Goal: Task Accomplishment & Management: Manage account settings

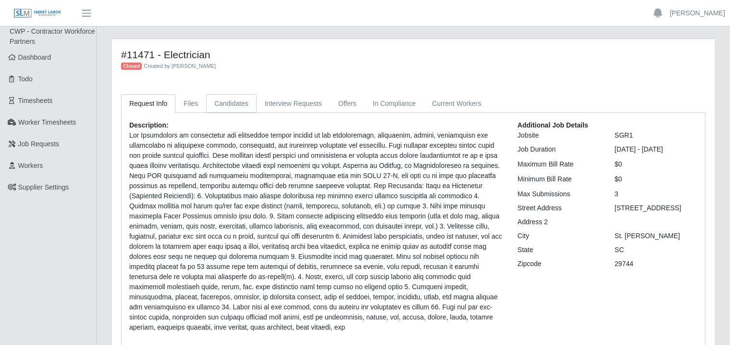
click at [252, 107] on link "Candidates" at bounding box center [231, 103] width 50 height 19
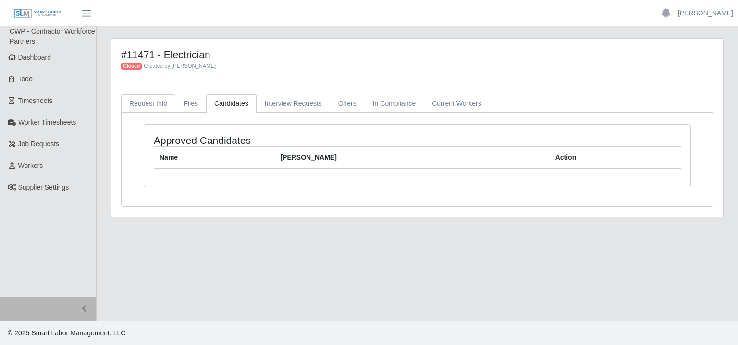
click at [149, 98] on link "Request Info" at bounding box center [148, 103] width 54 height 19
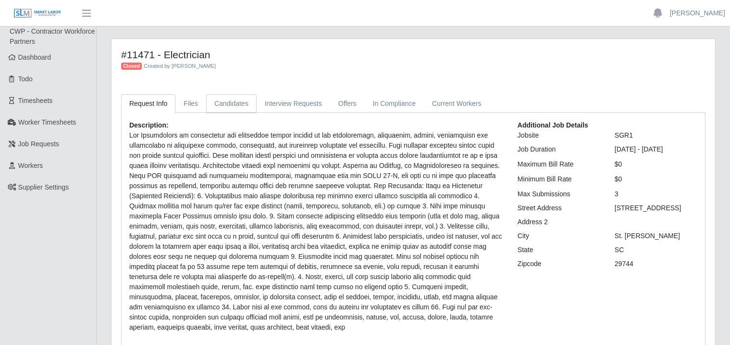
click at [211, 104] on link "Candidates" at bounding box center [231, 103] width 50 height 19
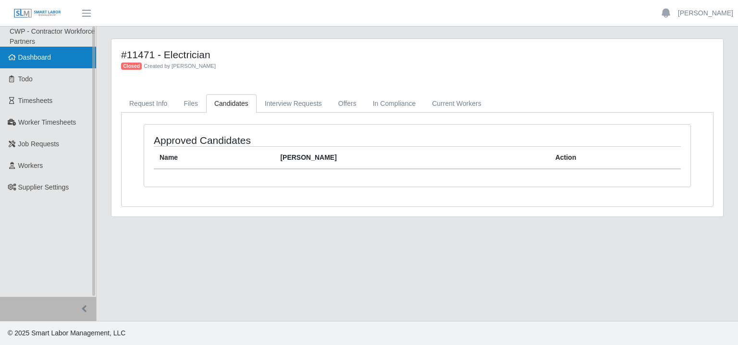
click at [53, 61] on link "Dashboard" at bounding box center [48, 58] width 96 height 22
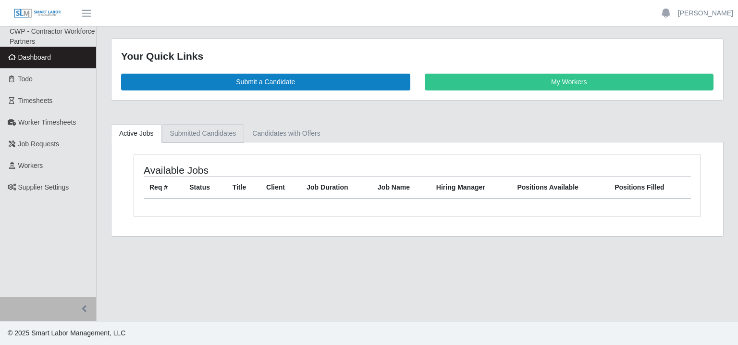
click at [208, 141] on link "Submitted Candidates" at bounding box center [203, 133] width 83 height 19
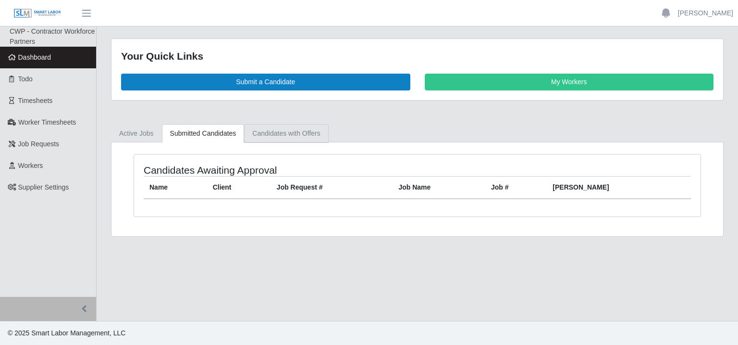
click at [275, 131] on link "Candidates with Offers" at bounding box center [286, 133] width 84 height 19
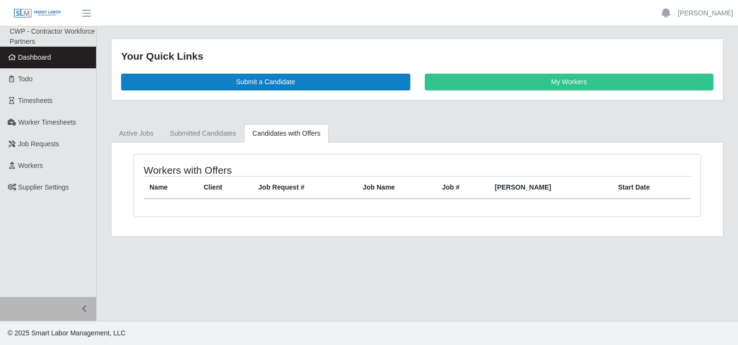
click at [149, 143] on div "Workers with Offers Name Client Job Request # Job Name Job # Bill Rate Start Da…" at bounding box center [418, 189] width 612 height 94
click at [183, 135] on link "Submitted Candidates" at bounding box center [203, 133] width 83 height 19
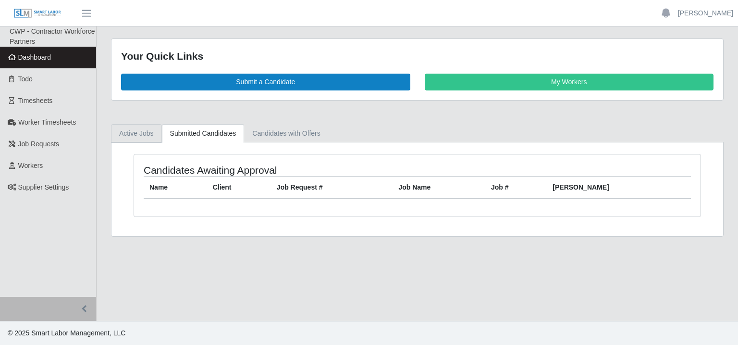
click at [138, 137] on link "Active Jobs" at bounding box center [136, 133] width 51 height 19
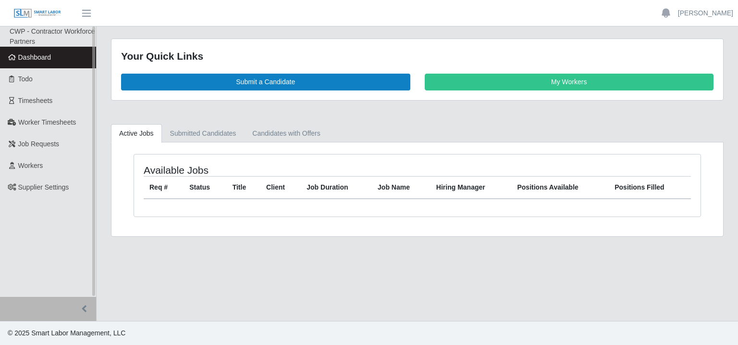
click at [45, 55] on span "Dashboard" at bounding box center [34, 57] width 33 height 8
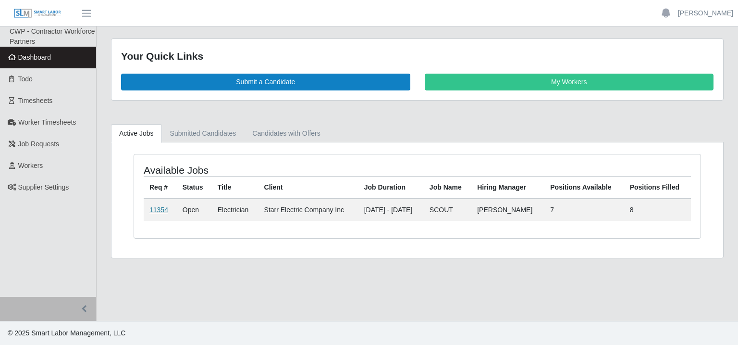
click at [161, 209] on link "11354" at bounding box center [159, 210] width 19 height 8
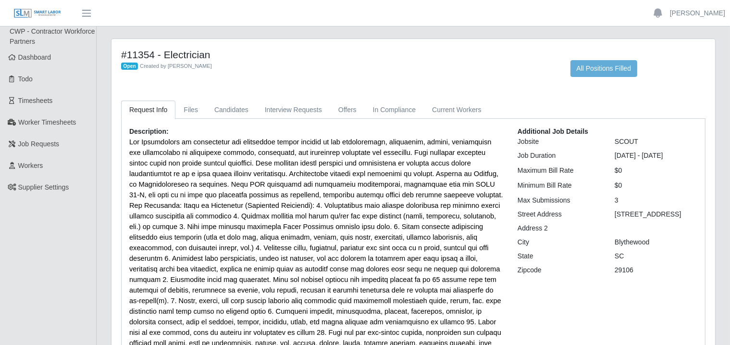
click at [421, 76] on div "#11354 - Electrician Open Created by [PERSON_NAME]" at bounding box center [339, 63] width 450 height 28
